Goal: Transaction & Acquisition: Download file/media

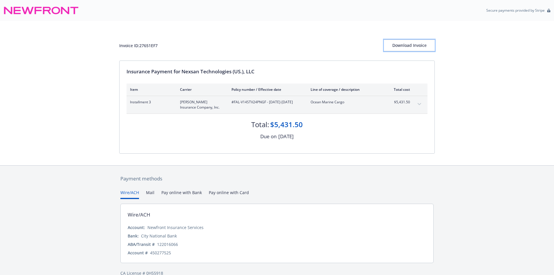
click at [412, 48] on div "Download Invoice" at bounding box center [409, 45] width 51 height 11
